Goal: Answer question/provide support: Share knowledge or assist other users

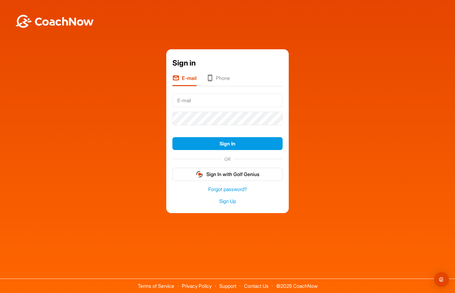
click at [0, 293] on com-1password-button at bounding box center [0, 293] width 0 height 0
type input "[EMAIL_ADDRESS][DOMAIN_NAME]"
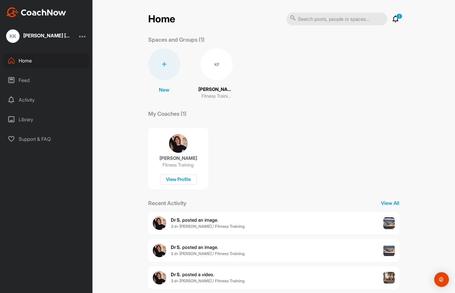
click at [322, 226] on div "Dr S. posted an image . 3 d • [PERSON_NAME] / Fitness Training" at bounding box center [273, 223] width 251 height 23
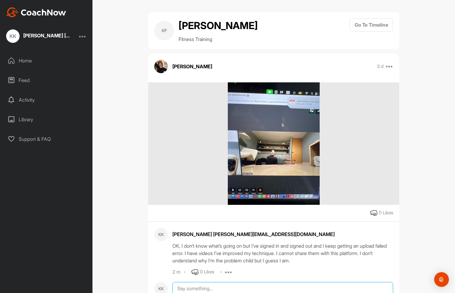
click at [189, 289] on textarea at bounding box center [282, 288] width 221 height 13
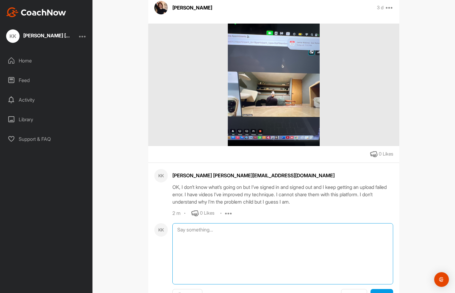
scroll to position [88, 0]
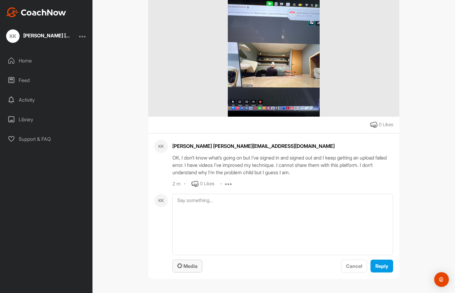
click at [184, 270] on button "Media" at bounding box center [187, 266] width 30 height 13
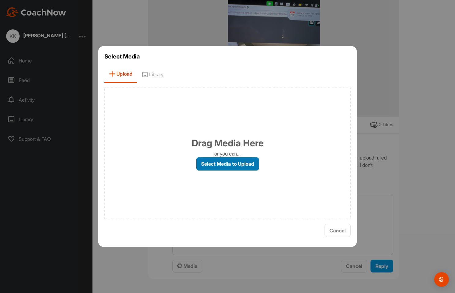
click at [215, 167] on label "Select Media to Upload" at bounding box center [227, 163] width 63 height 13
click at [0, 0] on input "Select Media to Upload" at bounding box center [0, 0] width 0 height 0
click at [138, 77] on span "Library" at bounding box center [152, 73] width 31 height 17
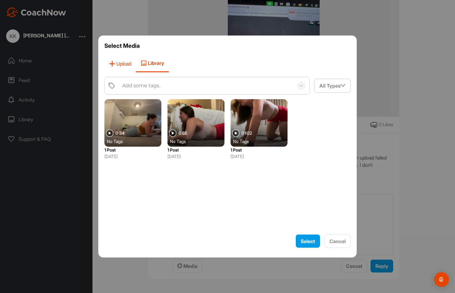
click at [127, 68] on span "Upload" at bounding box center [120, 63] width 32 height 17
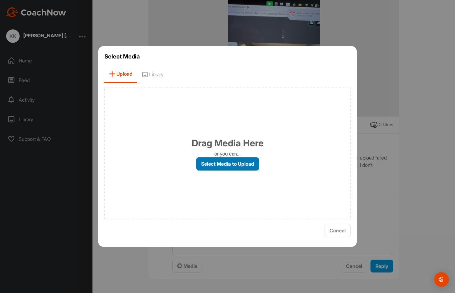
click at [226, 165] on label "Select Media to Upload" at bounding box center [227, 163] width 63 height 13
click at [0, 0] on input "Select Media to Upload" at bounding box center [0, 0] width 0 height 0
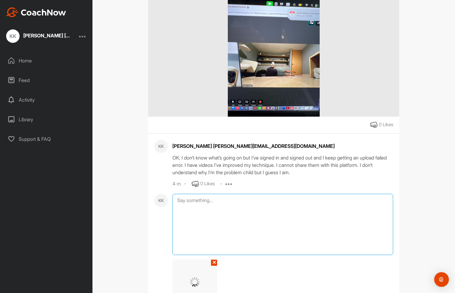
click at [323, 195] on textarea at bounding box center [282, 224] width 221 height 61
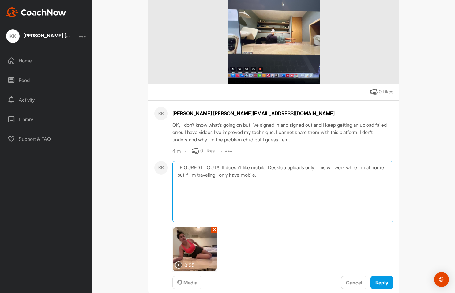
scroll to position [132, 0]
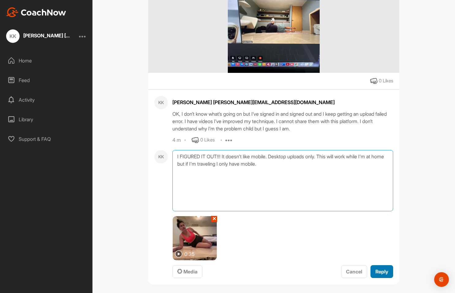
type textarea "I FIGURED IT OUT!!! It doesn't like mobile. Desktop uploads only. This will wor…"
click at [384, 276] on button "Reply" at bounding box center [381, 271] width 23 height 13
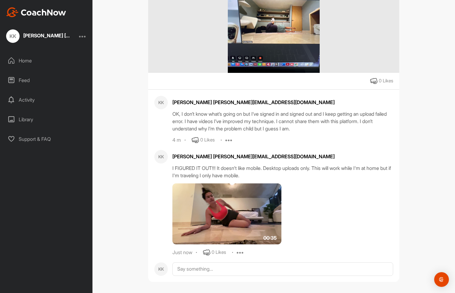
scroll to position [135, 0]
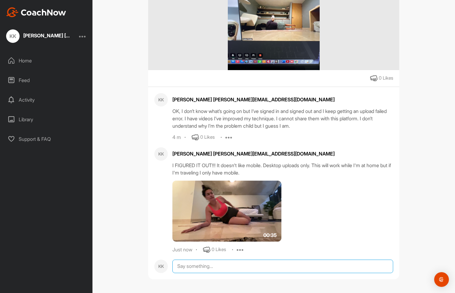
click at [384, 271] on textarea at bounding box center [282, 266] width 221 height 13
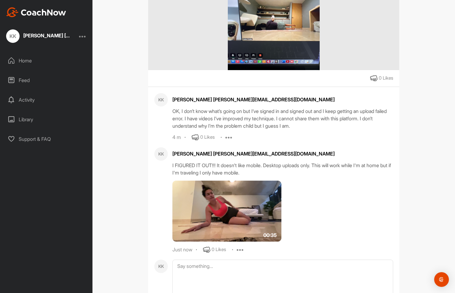
click at [240, 248] on icon at bounding box center [240, 249] width 7 height 7
click at [325, 208] on div "00:35" at bounding box center [257, 211] width 171 height 61
click at [238, 273] on textarea at bounding box center [282, 290] width 221 height 61
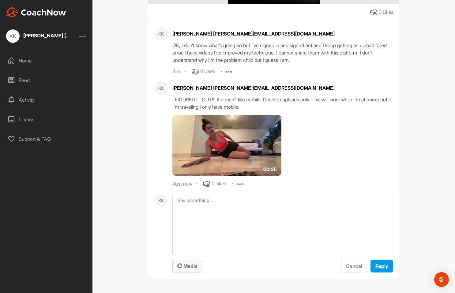
click at [191, 267] on span "Media" at bounding box center [187, 266] width 20 height 6
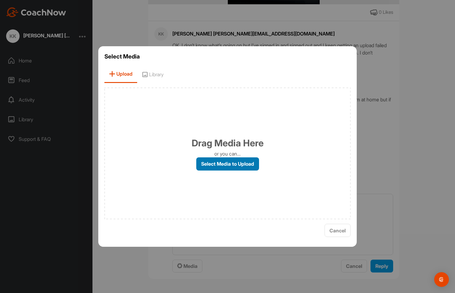
click at [223, 158] on label "Select Media to Upload" at bounding box center [227, 163] width 63 height 13
click at [0, 0] on input "Select Media to Upload" at bounding box center [0, 0] width 0 height 0
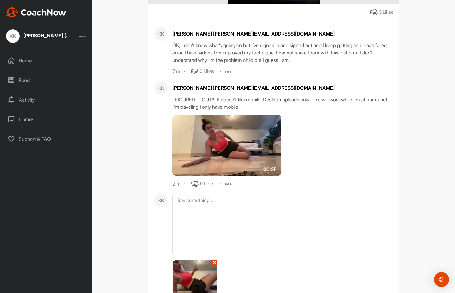
scroll to position [250, 0]
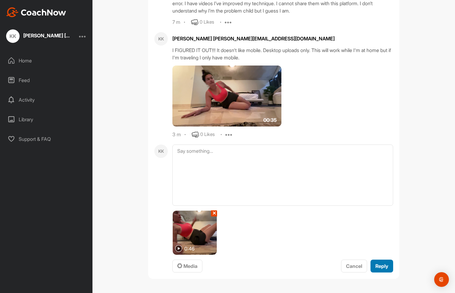
click at [379, 260] on button "Reply" at bounding box center [381, 266] width 23 height 13
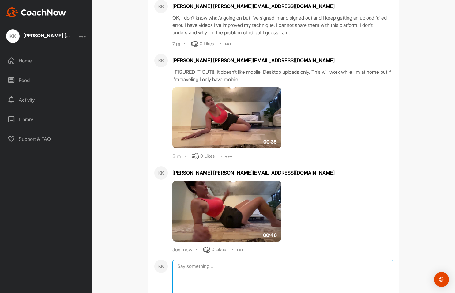
scroll to position [246, 0]
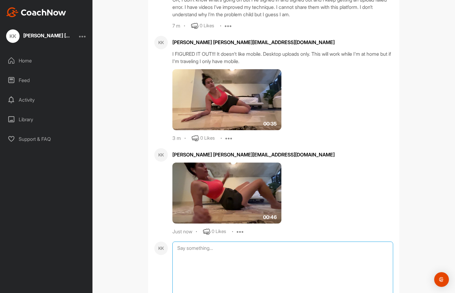
click at [311, 264] on textarea at bounding box center [282, 271] width 221 height 61
click at [214, 191] on img at bounding box center [226, 193] width 109 height 61
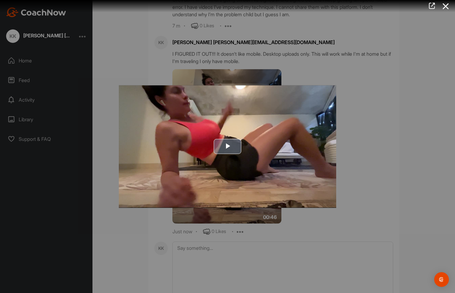
click at [227, 146] on span "Video Player" at bounding box center [227, 146] width 0 height 0
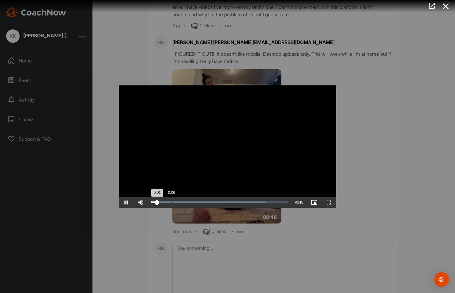
click at [171, 202] on div "Loaded : 83.99% 0:06 0:01" at bounding box center [219, 202] width 137 height 2
click at [358, 155] on div at bounding box center [227, 146] width 455 height 293
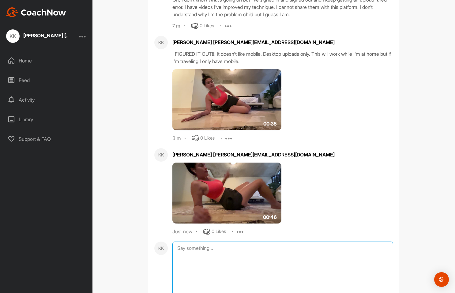
click at [252, 263] on textarea at bounding box center [282, 271] width 221 height 61
click at [227, 98] on img at bounding box center [226, 99] width 109 height 61
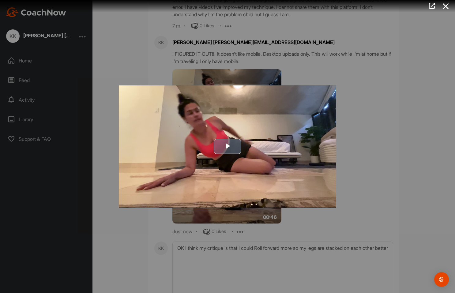
click at [227, 146] on span "Video Player" at bounding box center [227, 146] width 0 height 0
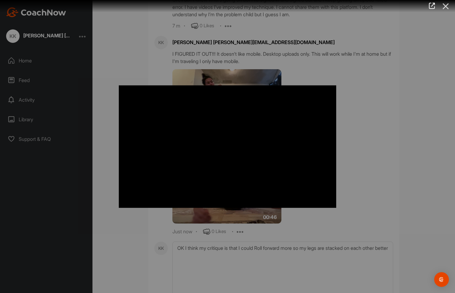
click at [447, 7] on icon at bounding box center [446, 6] width 14 height 11
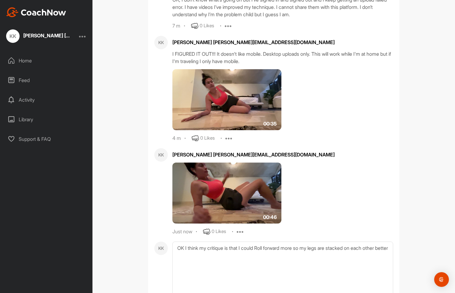
scroll to position [294, 0]
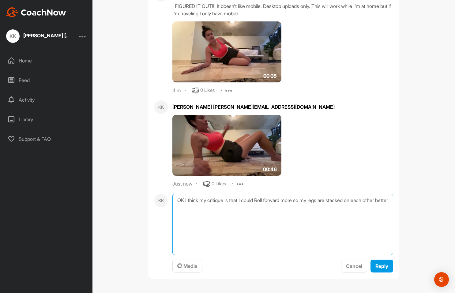
click at [308, 207] on textarea "OK I think my critique is that I could Roll forward more so my legs are stacked…" at bounding box center [282, 224] width 221 height 61
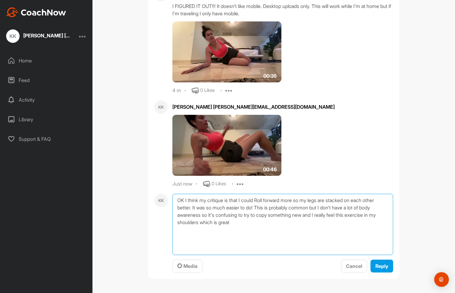
type textarea "OK I think my critique is that I could Roll forward more so my legs are stacked…"
click at [379, 266] on button "Reply" at bounding box center [381, 266] width 23 height 13
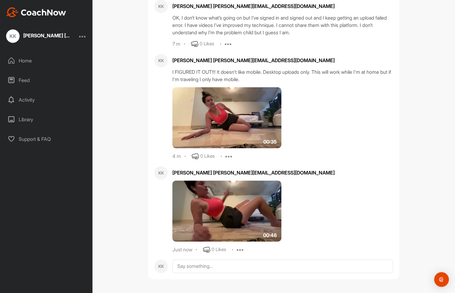
scroll to position [290, 0]
